Goal: Information Seeking & Learning: Learn about a topic

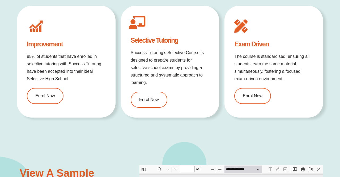
scroll to position [432, 0]
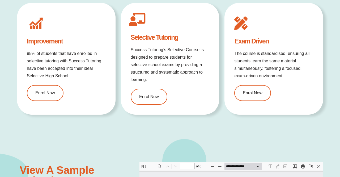
click at [296, 88] on div "Enrol Now" at bounding box center [273, 93] width 79 height 16
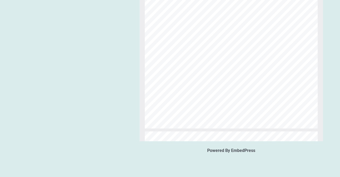
scroll to position [725, 0]
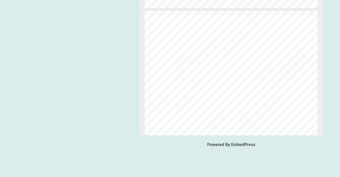
type input "*"
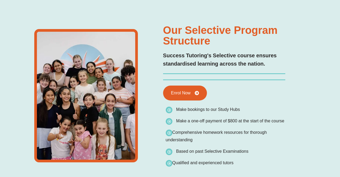
scroll to position [0, 0]
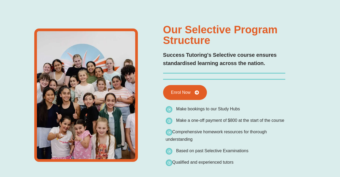
type input "*"
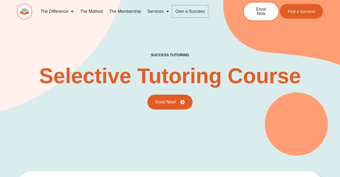
click at [196, 10] on link "Own a Success" at bounding box center [190, 11] width 36 height 12
click at [165, 11] on span "Menu" at bounding box center [166, 12] width 5 height 10
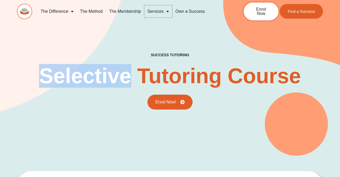
type input "*"
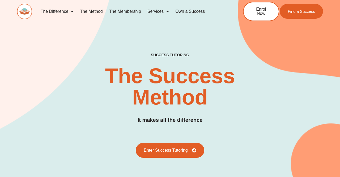
click at [14, 99] on div "SUCCESS TUTORING​ The Success Method It makes all the difference Enter Success …" at bounding box center [170, 91] width 340 height 224
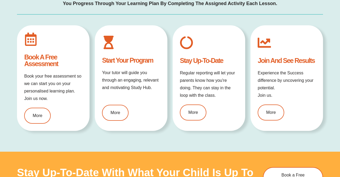
scroll to position [569, 0]
click at [32, 121] on link "More" at bounding box center [37, 115] width 27 height 16
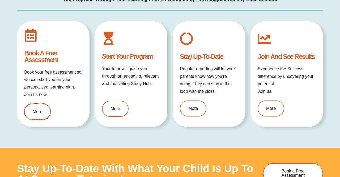
scroll to position [579, 0]
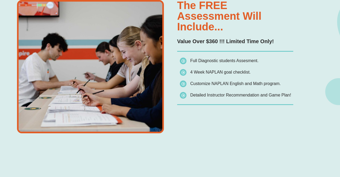
scroll to position [369, 0]
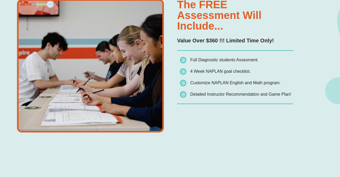
click at [10, 101] on div "The FREE assessment will include... Value Over $360 !!! Limited Time Only! Full…" at bounding box center [170, 73] width 340 height 179
click at [9, 100] on div "The FREE assessment will include... Value Over $360 !!! Limited Time Only! Full…" at bounding box center [170, 73] width 340 height 179
click at [7, 96] on div "The FREE assessment will include... Value Over $360 !!! Limited Time Only! Full…" at bounding box center [170, 73] width 340 height 179
click at [1, 95] on div "The FREE assessment will include... Value Over $360 !!! Limited Time Only! Full…" at bounding box center [170, 73] width 340 height 179
click at [5, 95] on div "The FREE assessment will include... Value Over $360 !!! Limited Time Only! Full…" at bounding box center [170, 73] width 340 height 179
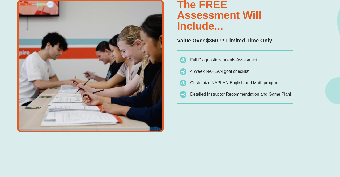
click at [4, 93] on div "The FREE assessment will include... Value Over $360 !!! Limited Time Only! Full…" at bounding box center [170, 73] width 340 height 179
click at [4, 94] on div "The FREE assessment will include... Value Over $360 !!! Limited Time Only! Full…" at bounding box center [170, 73] width 340 height 179
click at [327, 80] on div "The FREE assessment will include... Value Over $360 !!! Limited Time Only! Full…" at bounding box center [170, 73] width 340 height 179
click at [320, 84] on div "The FREE assessment will include... Value Over $360 !!! Limited Time Only! Full…" at bounding box center [170, 73] width 306 height 179
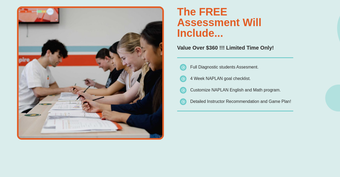
scroll to position [343, 0]
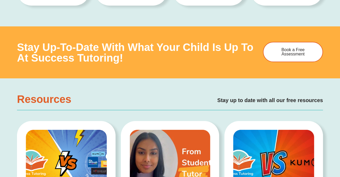
scroll to position [694, 0]
